Goal: Task Accomplishment & Management: Complete application form

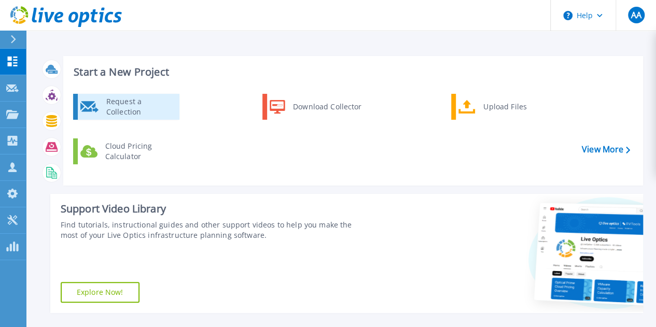
click at [130, 99] on div "Request a Collection" at bounding box center [139, 106] width 76 height 21
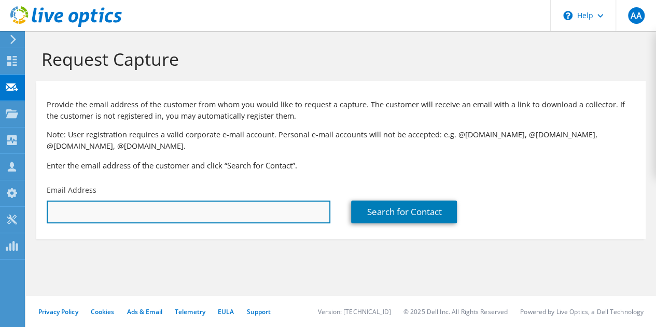
click at [239, 209] on input "text" at bounding box center [188, 212] width 283 height 23
drag, startPoint x: 248, startPoint y: 220, endPoint x: 259, endPoint y: 219, distance: 10.9
click at [248, 220] on input "text" at bounding box center [188, 212] width 283 height 23
paste input "BManno@proforma.com"
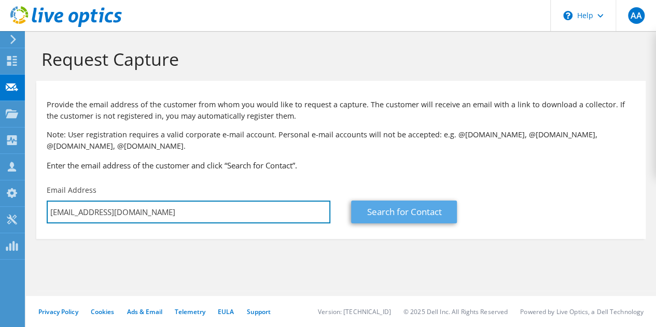
type input "BManno@proforma.com"
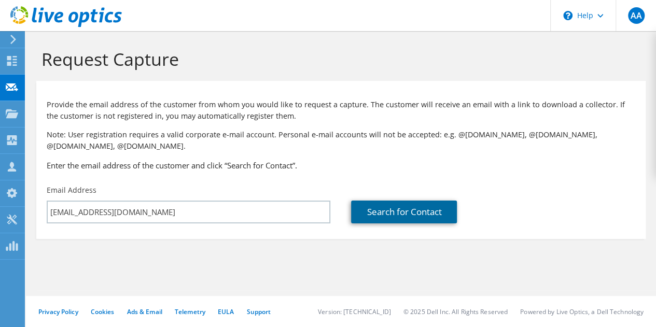
click at [368, 212] on link "Search for Contact" at bounding box center [404, 212] width 106 height 23
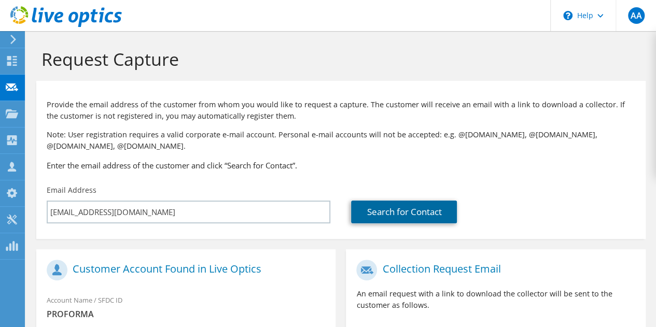
scroll to position [207, 0]
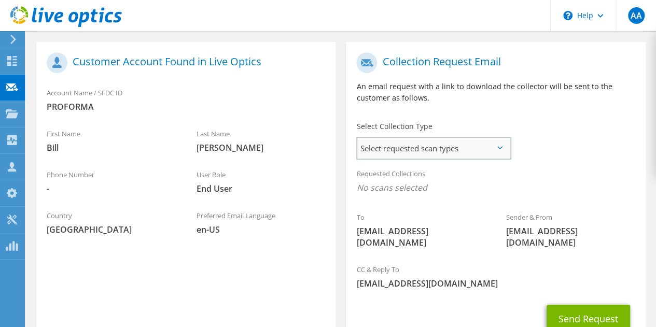
click at [413, 148] on span "Select requested scan types" at bounding box center [433, 148] width 152 height 21
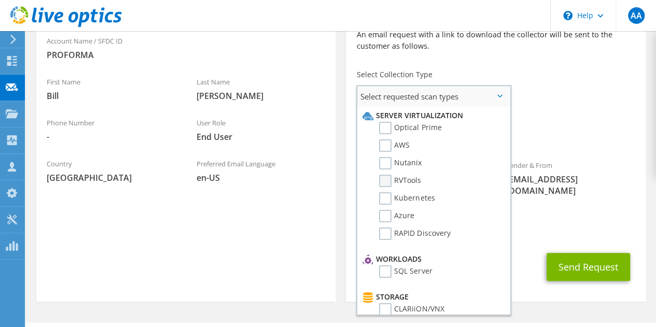
scroll to position [0, 0]
click at [382, 129] on label "Optical Prime" at bounding box center [410, 128] width 62 height 12
click at [0, 0] on input "Optical Prime" at bounding box center [0, 0] width 0 height 0
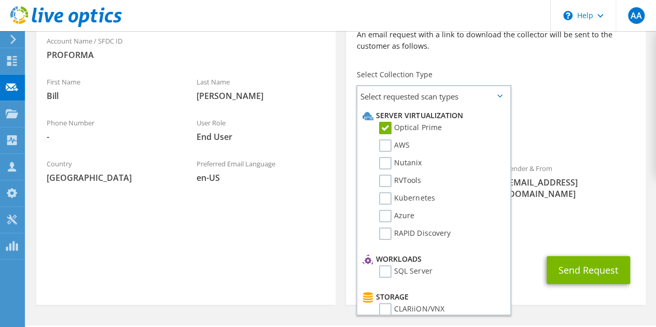
click at [324, 133] on span "End User" at bounding box center [260, 136] width 129 height 11
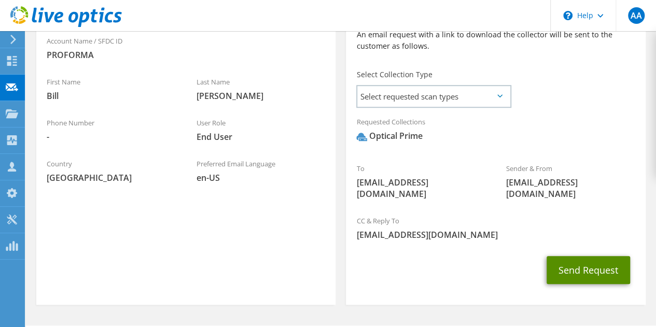
click at [618, 258] on button "Send Request" at bounding box center [587, 270] width 83 height 28
